Goal: Obtain resource: Obtain resource

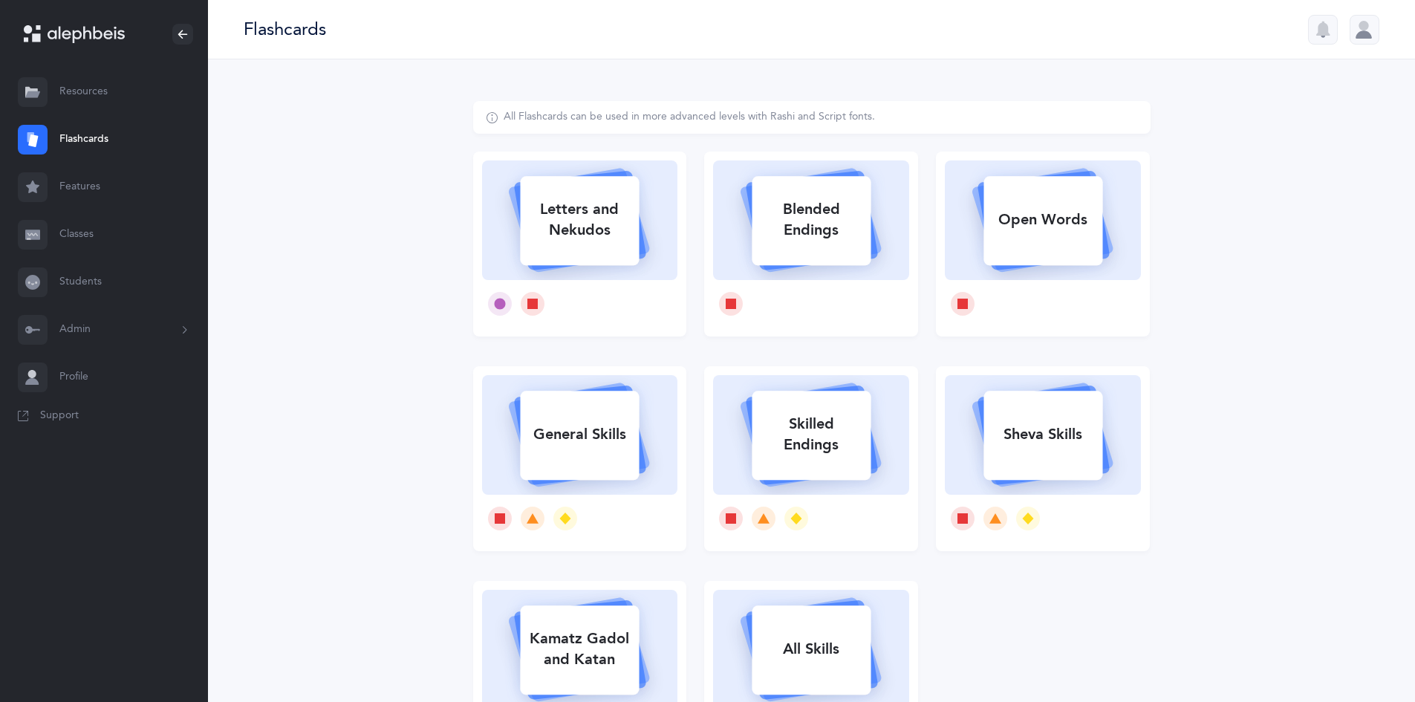
click at [97, 91] on link "Resources" at bounding box center [104, 92] width 208 height 48
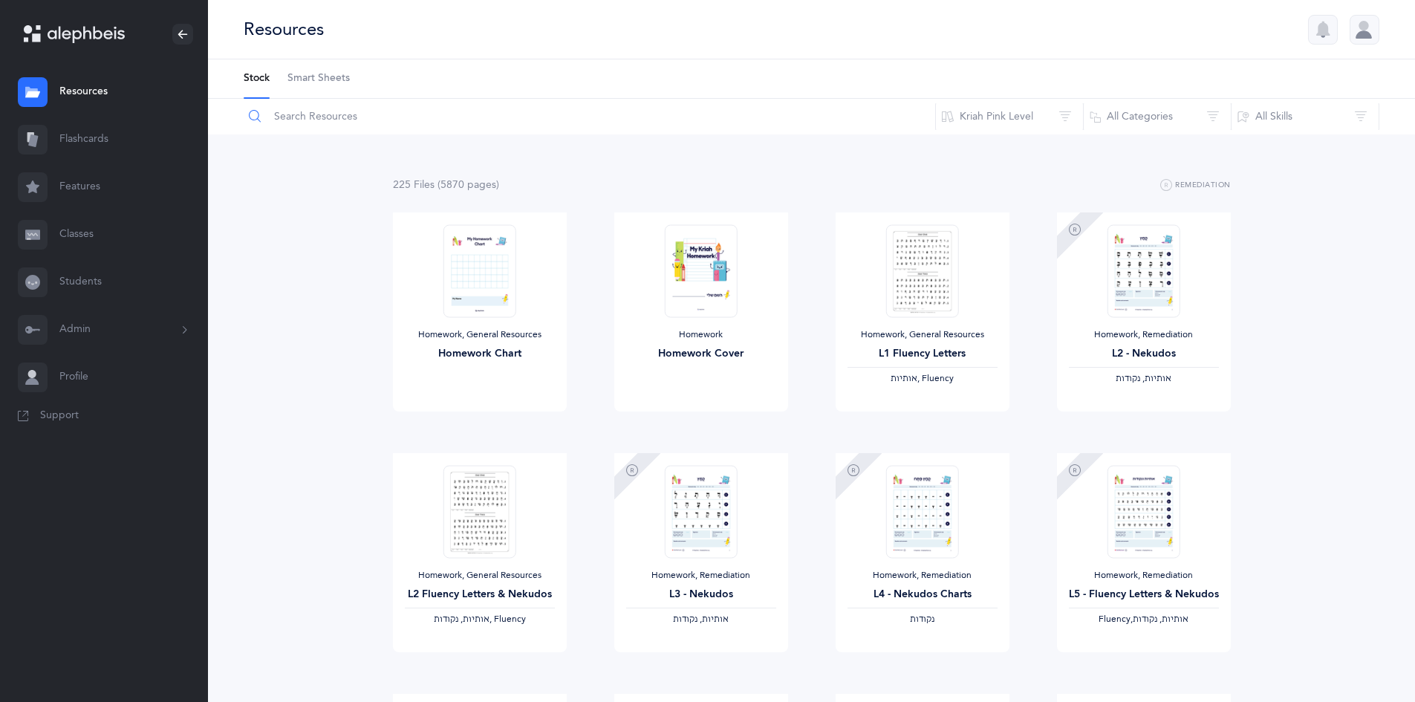
click at [415, 120] on input "text" at bounding box center [589, 117] width 693 height 36
click at [1040, 114] on button "Kriah Pink Level" at bounding box center [1009, 117] width 149 height 36
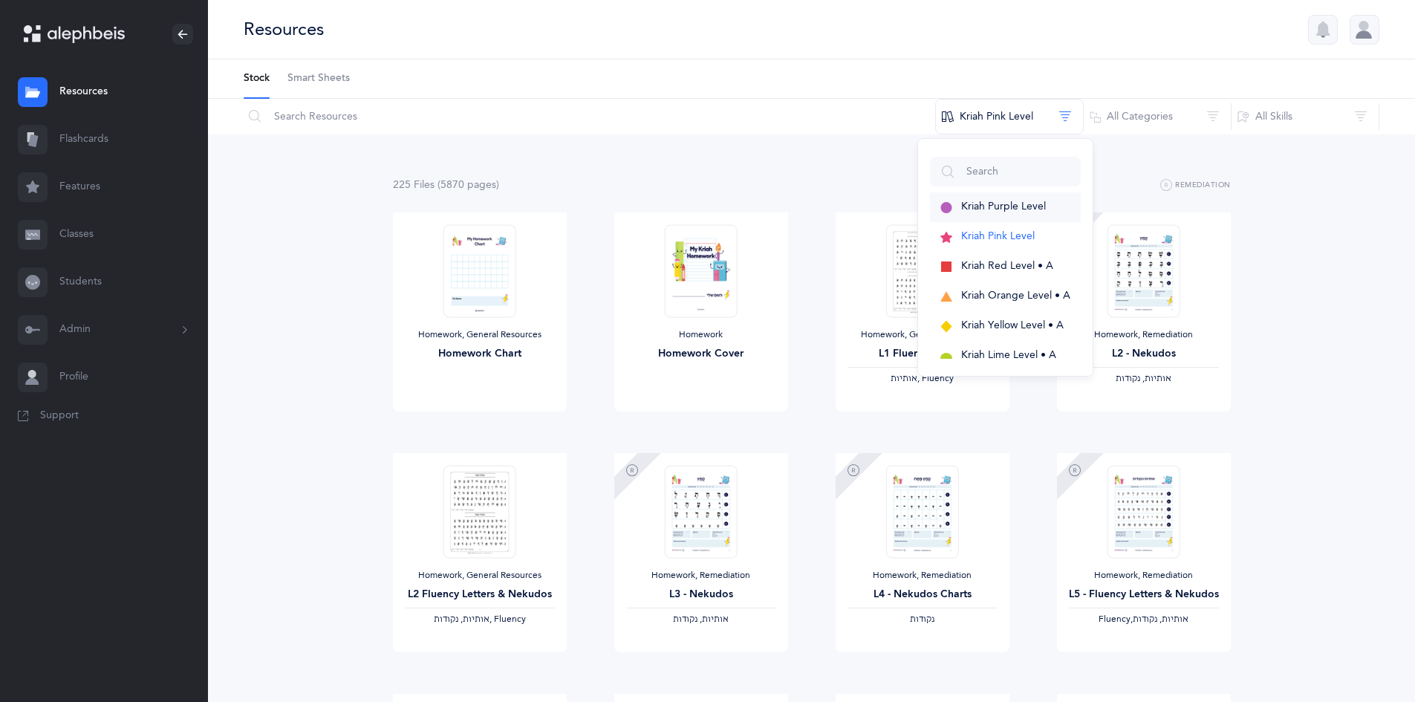
click at [1039, 204] on span "Kriah Purple Level" at bounding box center [1003, 207] width 85 height 12
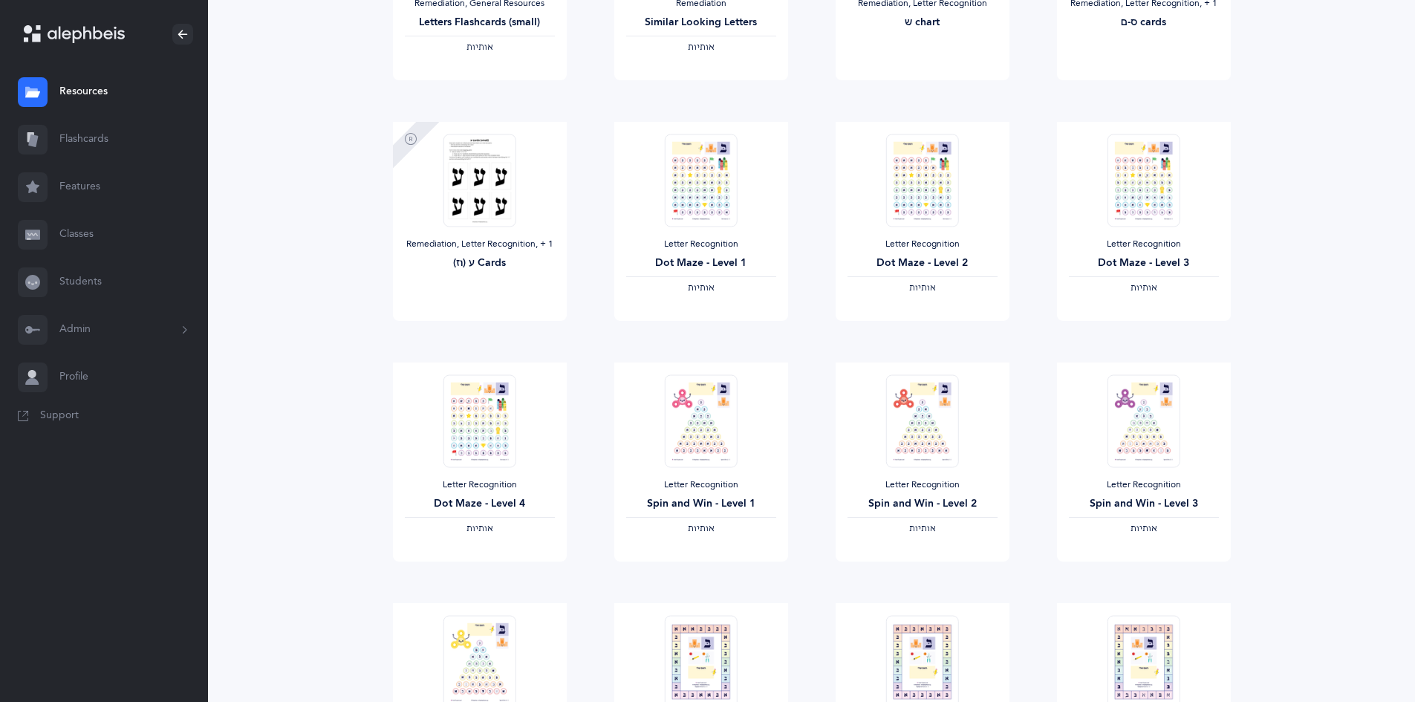
scroll to position [817, 0]
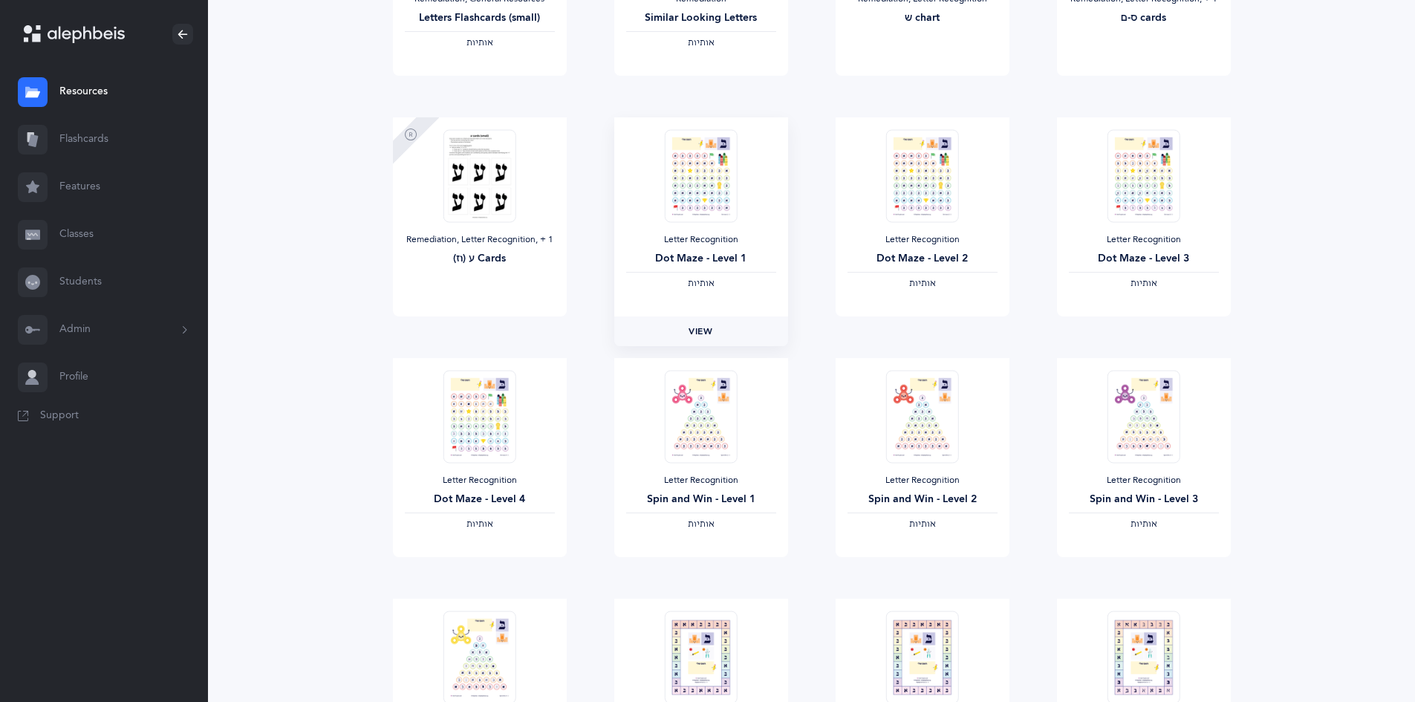
click at [706, 328] on span "View" at bounding box center [701, 331] width 24 height 13
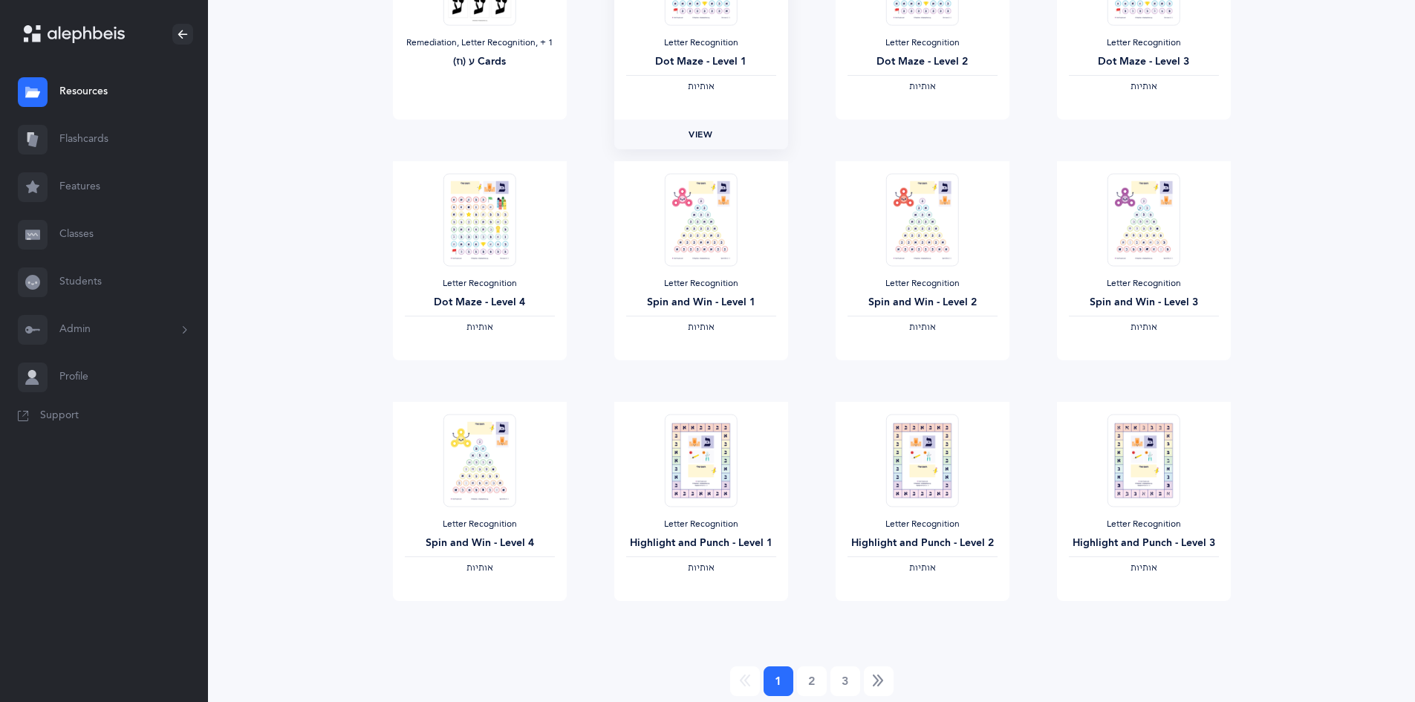
scroll to position [1068, 0]
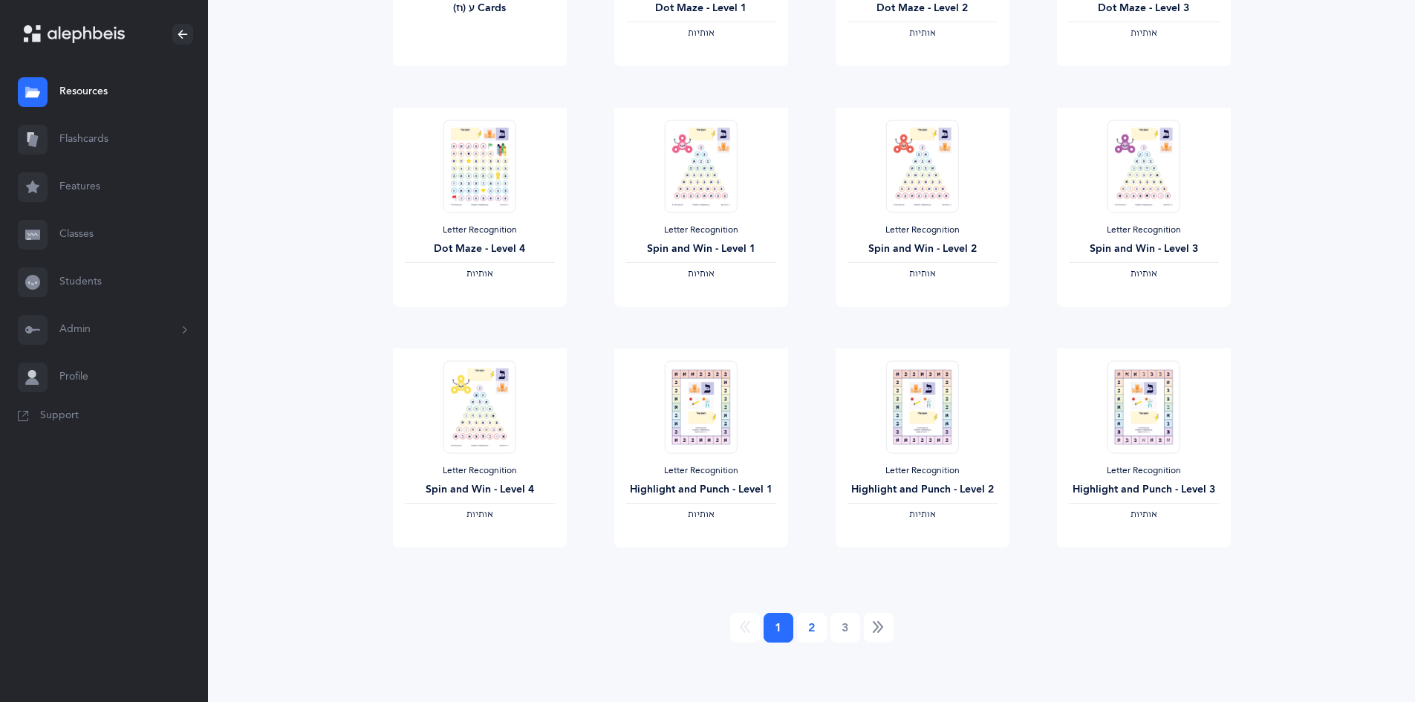
click at [809, 633] on link "2" at bounding box center [812, 628] width 30 height 30
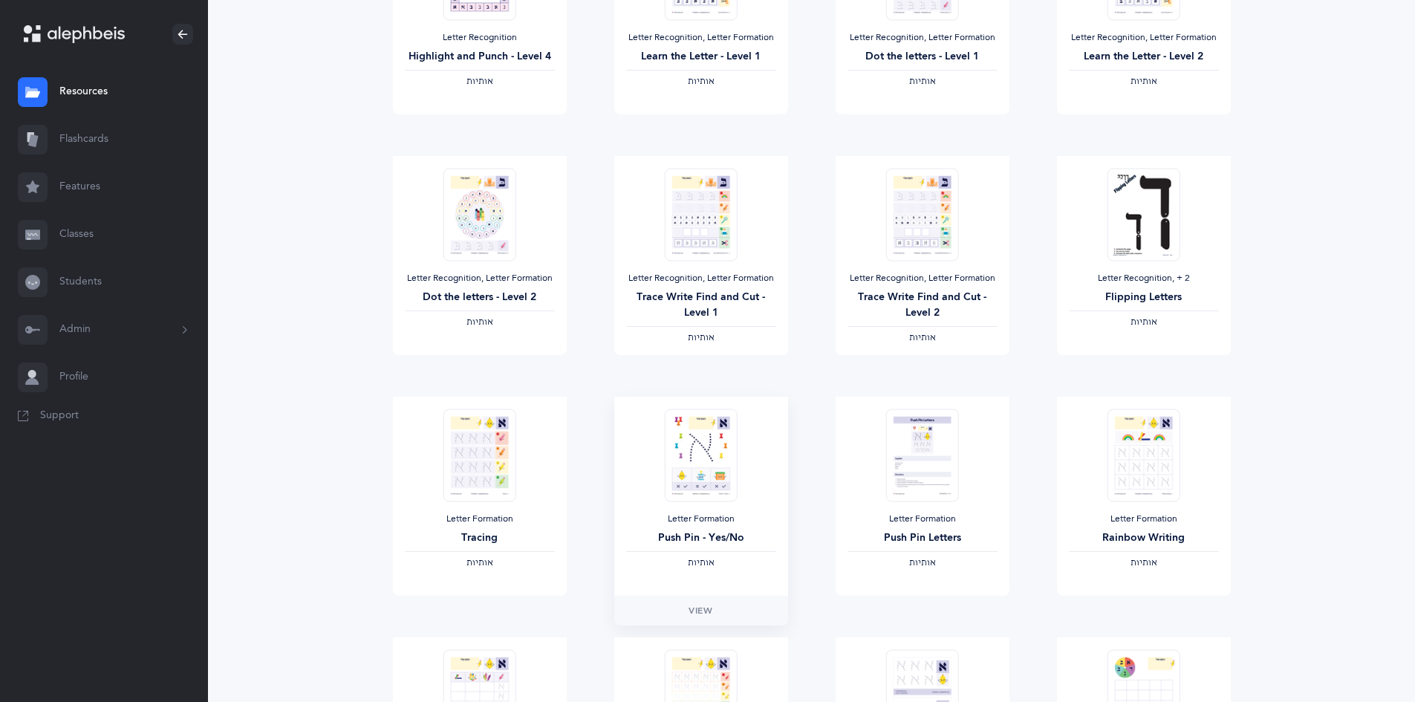
scroll to position [149, 0]
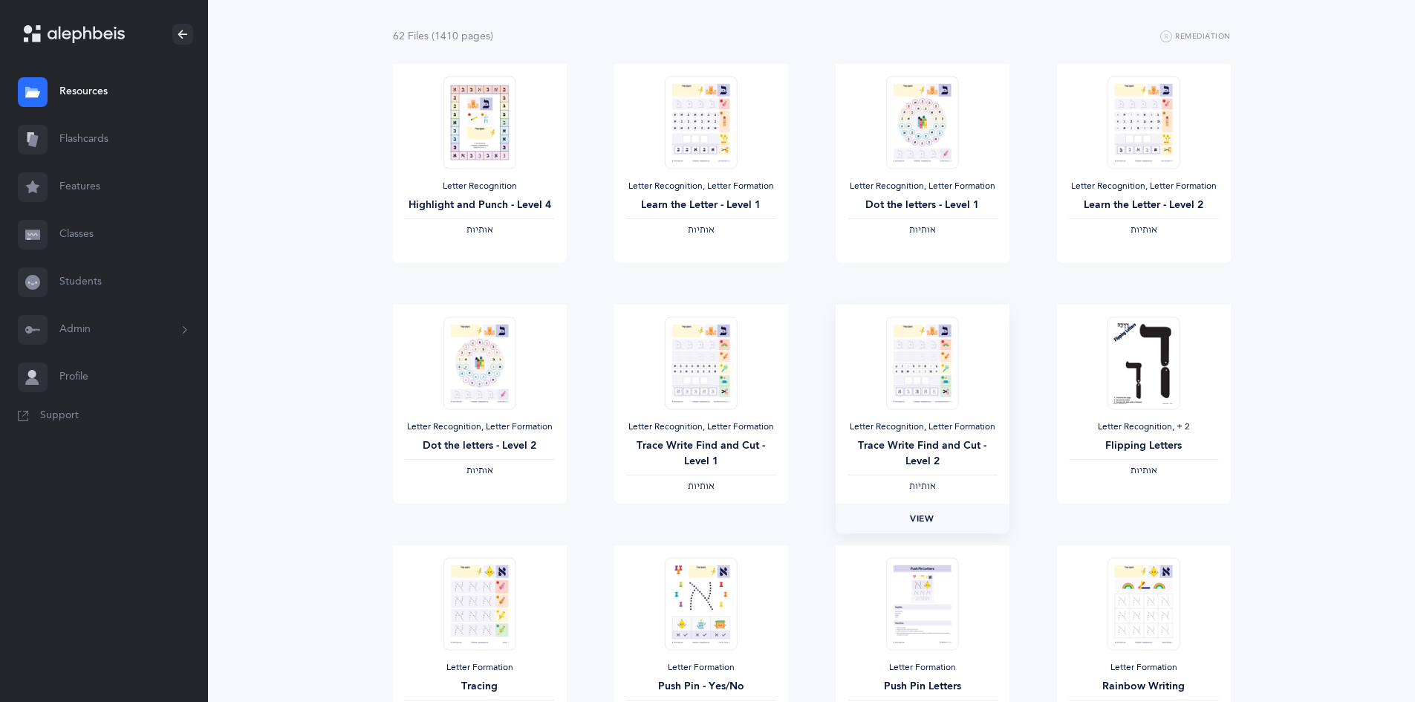
click at [915, 518] on span "View" at bounding box center [922, 518] width 24 height 13
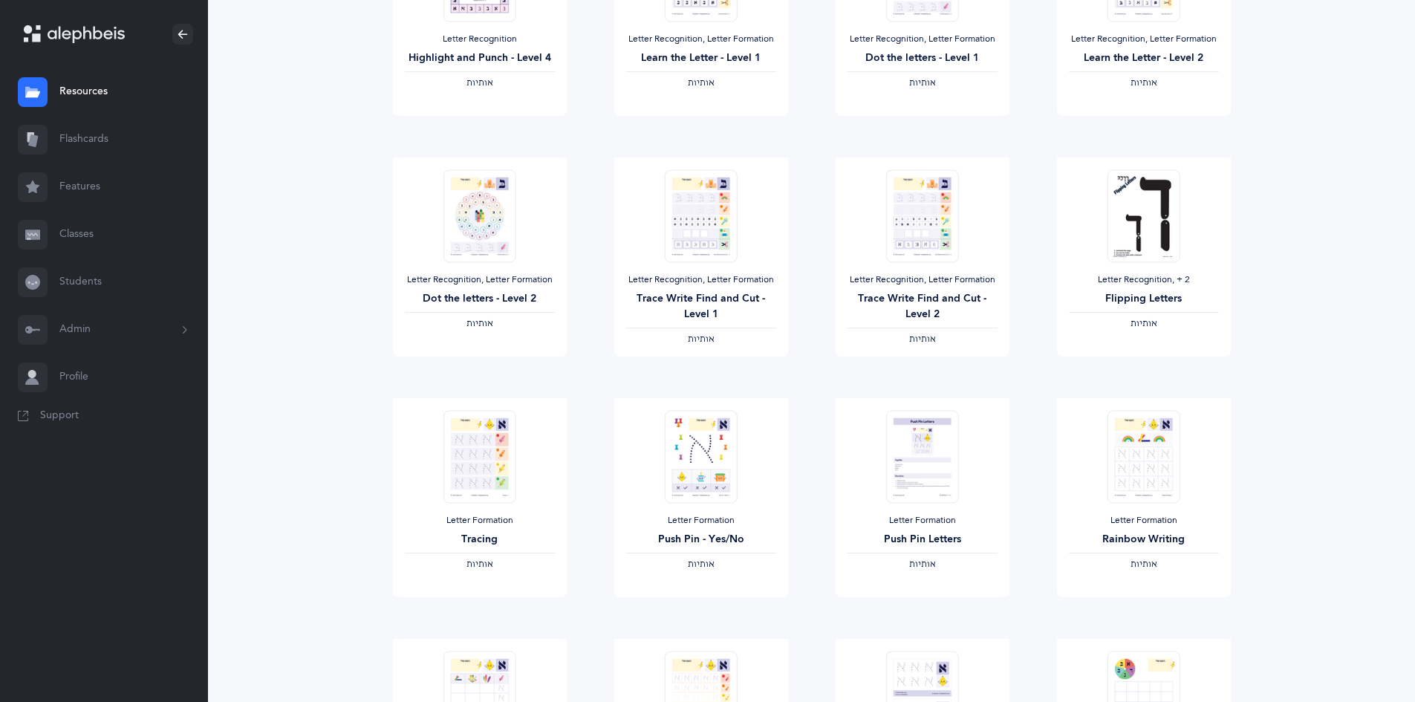
scroll to position [297, 0]
click at [1140, 611] on span "View" at bounding box center [1143, 610] width 24 height 13
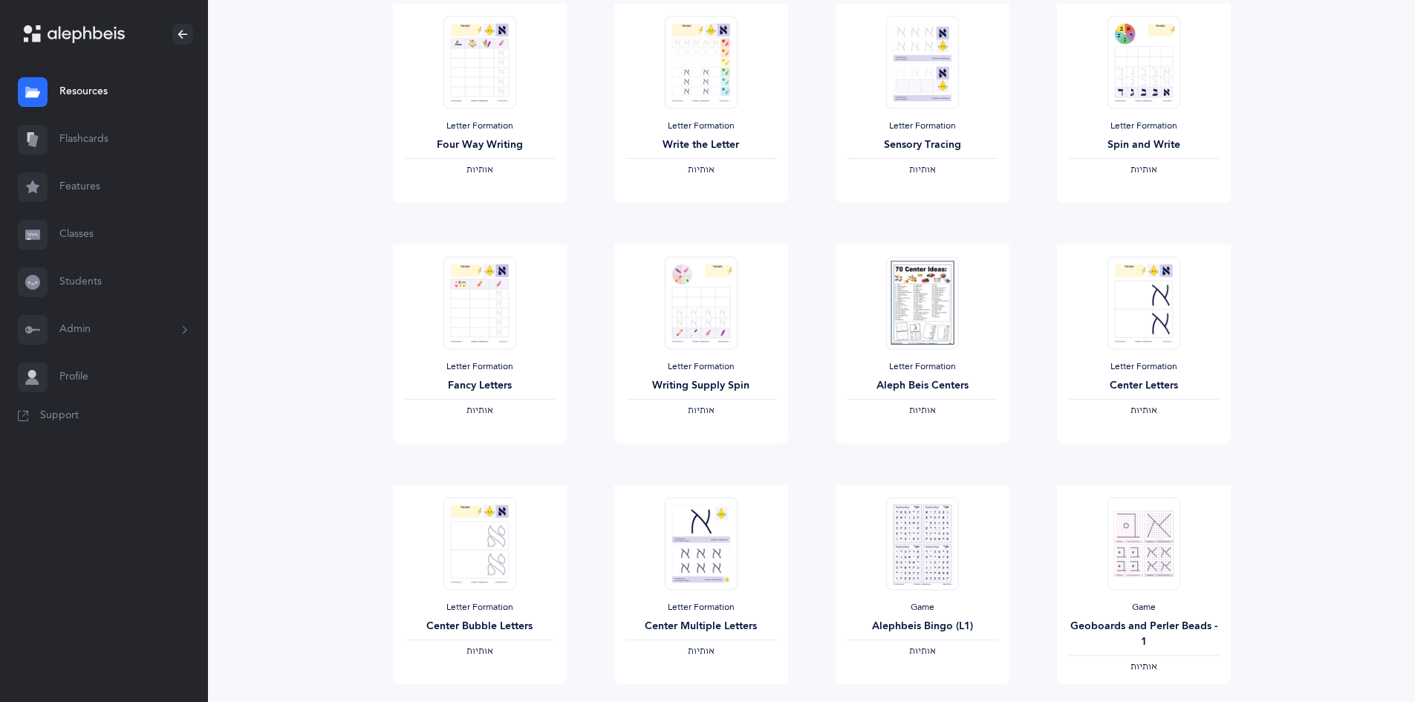
scroll to position [1040, 0]
